Goal: Transaction & Acquisition: Purchase product/service

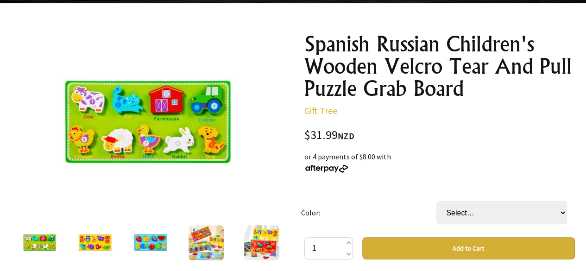
scroll to position [88, 0]
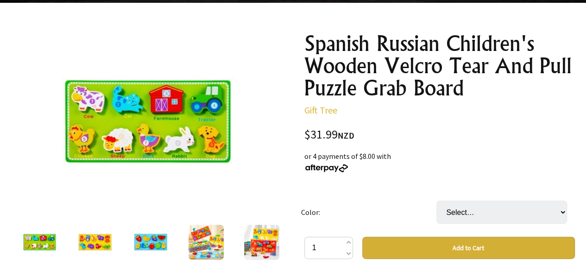
click at [94, 239] on img at bounding box center [94, 242] width 35 height 35
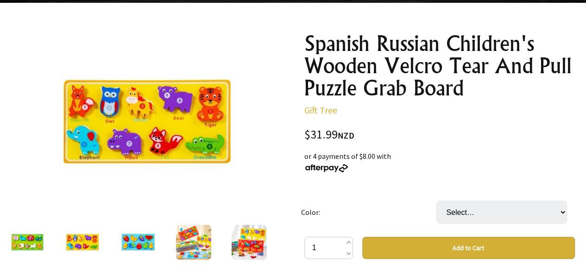
click at [82, 241] on img at bounding box center [81, 242] width 35 height 35
click at [140, 243] on img at bounding box center [137, 242] width 35 height 35
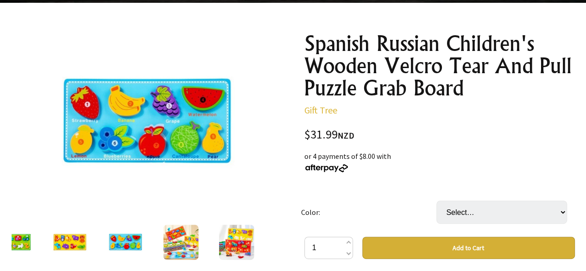
click at [186, 241] on img at bounding box center [180, 242] width 35 height 35
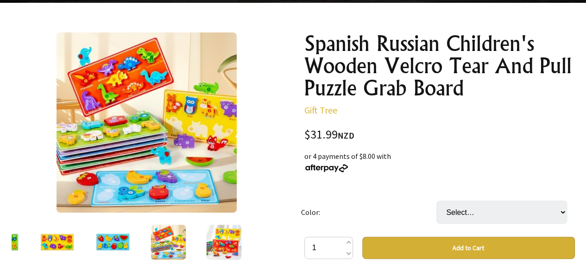
click at [230, 242] on img at bounding box center [223, 242] width 35 height 35
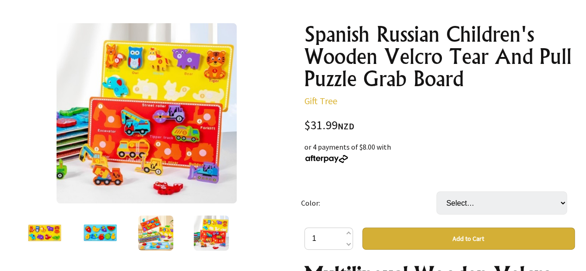
scroll to position [96, 0]
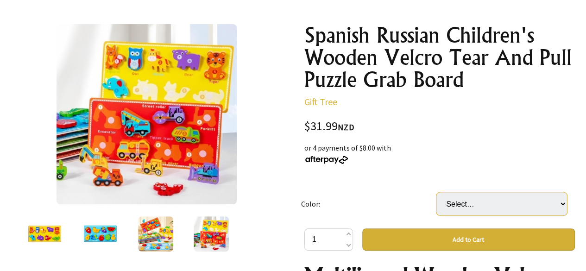
click at [471, 204] on select "Select… Agricultural Animal Models Animal Style Dinosaur Style Fruit Style Inse…" at bounding box center [502, 203] width 131 height 23
select select "Animal Style"
click at [437, 192] on select "Select… Agricultural Animal Models Animal Style Dinosaur Style Fruit Style Inse…" at bounding box center [502, 203] width 131 height 23
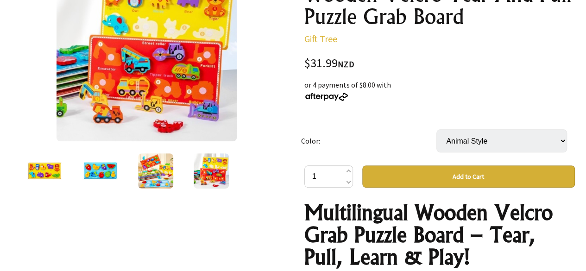
scroll to position [0, 0]
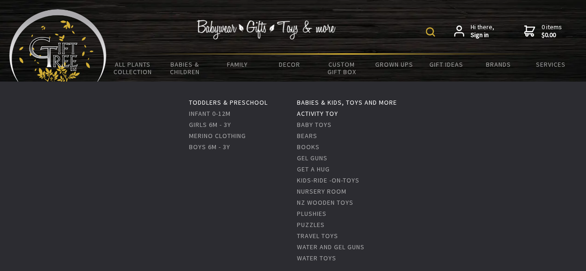
click at [327, 111] on link "Activity Toy" at bounding box center [317, 113] width 41 height 8
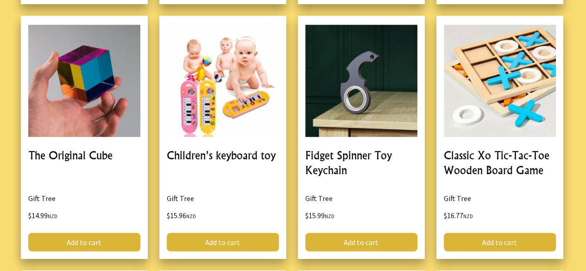
scroll to position [1026, 0]
